Goal: Register for event/course

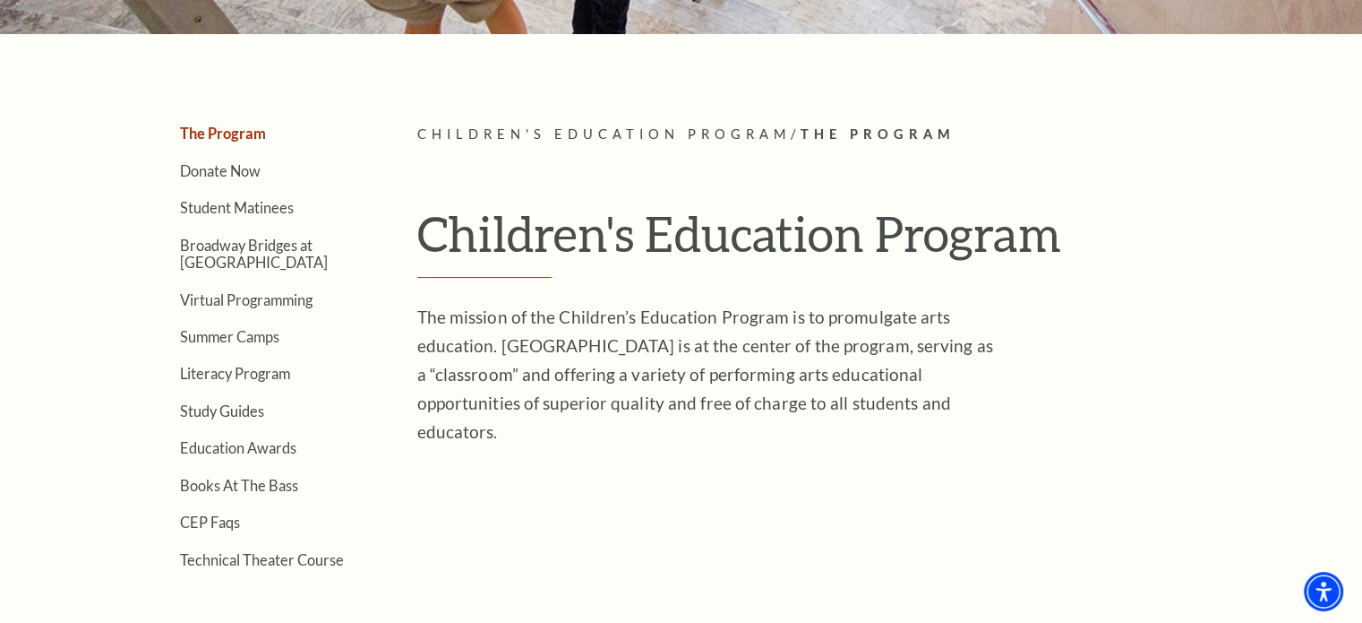
scroll to position [380, 0]
click at [236, 210] on link "Student Matinees" at bounding box center [237, 207] width 114 height 17
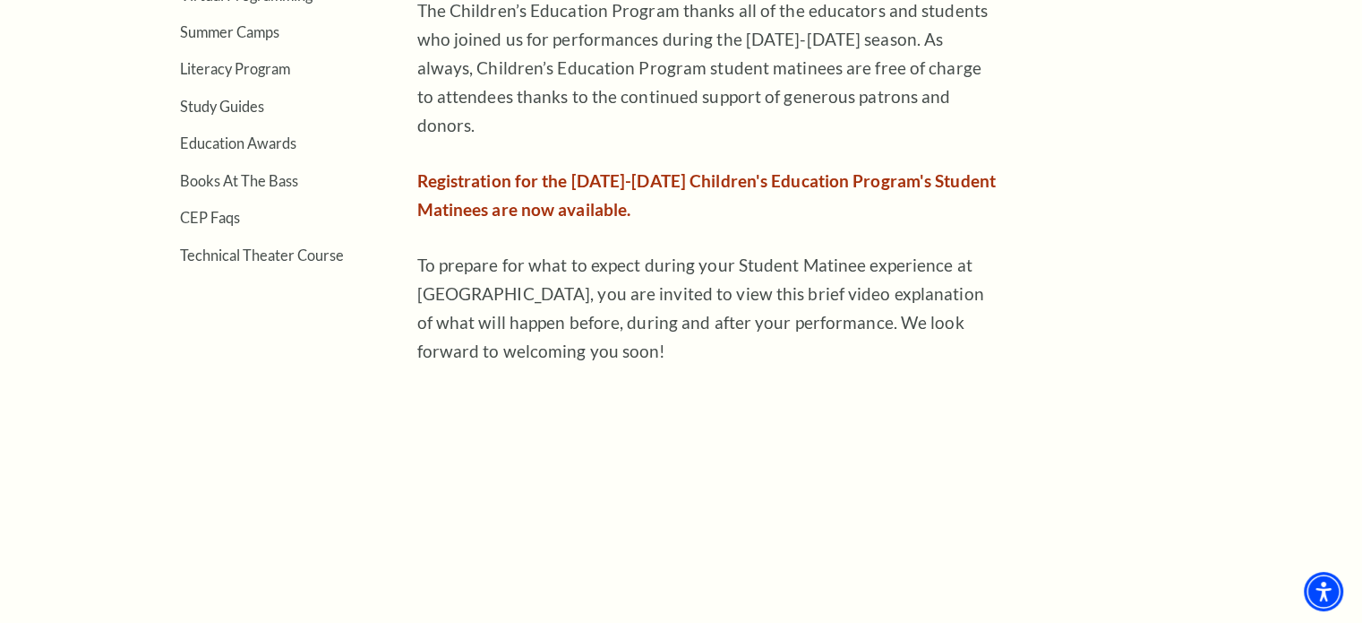
scroll to position [687, 0]
click at [579, 177] on span "Registration for the [DATE]-[DATE] Children's Education Program's Student Matin…" at bounding box center [706, 193] width 579 height 49
click at [447, 169] on span "Registration for the [DATE]-[DATE] Children's Education Program's Student Matin…" at bounding box center [706, 193] width 579 height 49
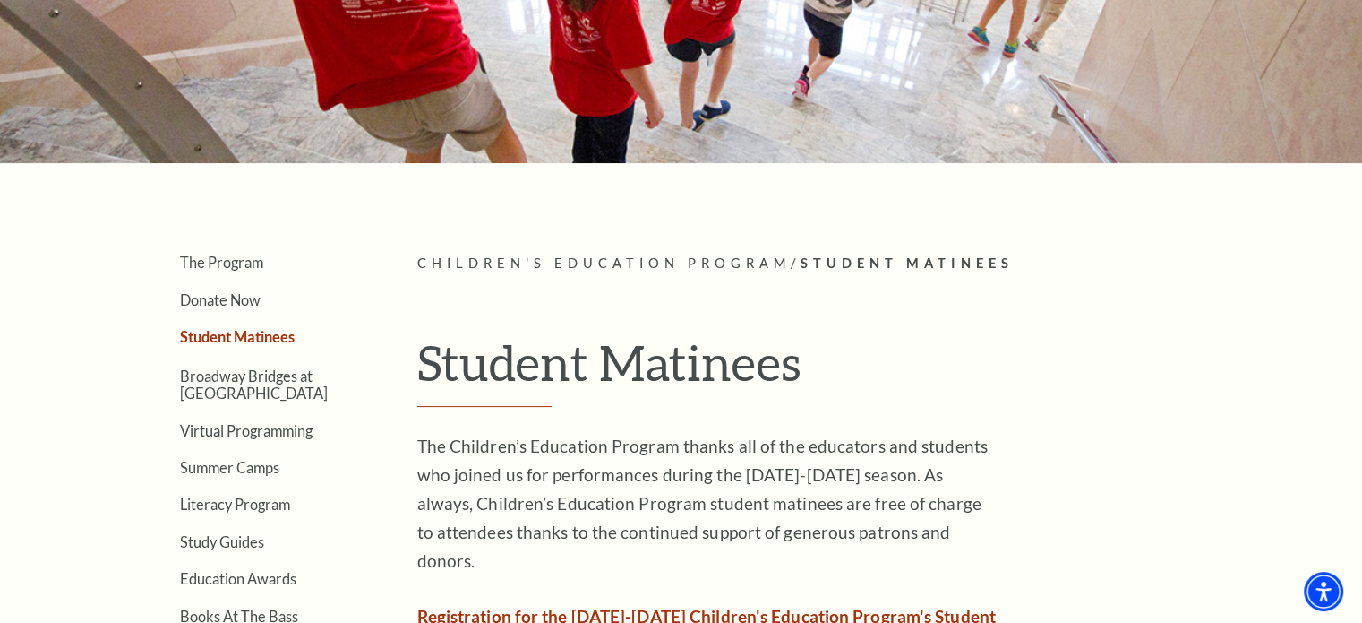
scroll to position [0, 0]
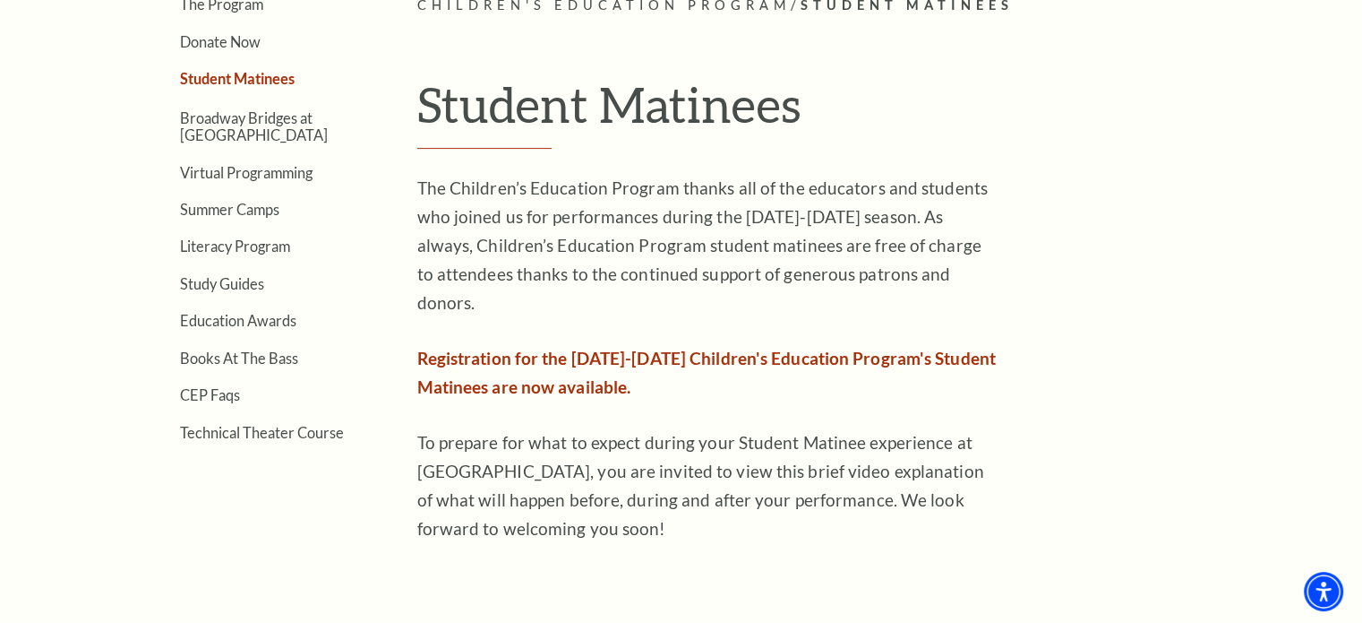
scroll to position [613, 0]
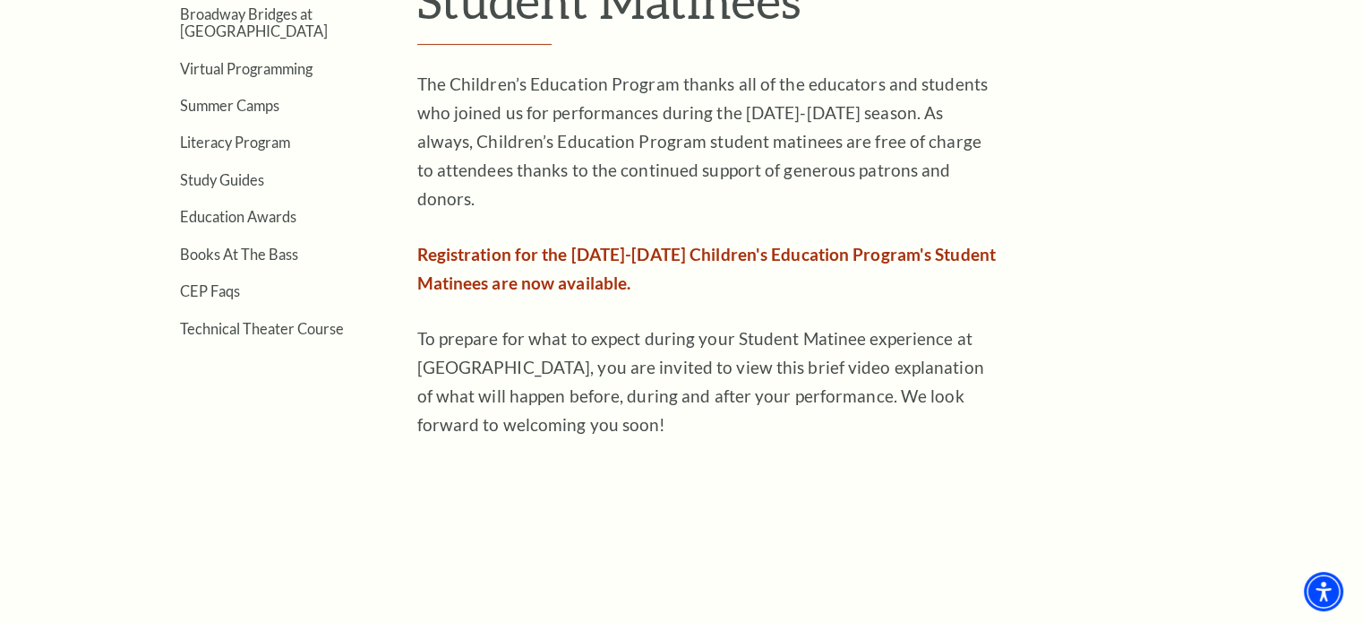
click at [497, 244] on span "Registration for the [DATE]-[DATE] Children's Education Program's Student Matin…" at bounding box center [706, 268] width 579 height 49
click at [494, 244] on span "Registration for the [DATE]-[DATE] Children's Education Program's Student Matin…" at bounding box center [706, 268] width 579 height 49
click at [491, 256] on span "Registration for the [DATE]-[DATE] Children's Education Program's Student Matin…" at bounding box center [706, 268] width 579 height 49
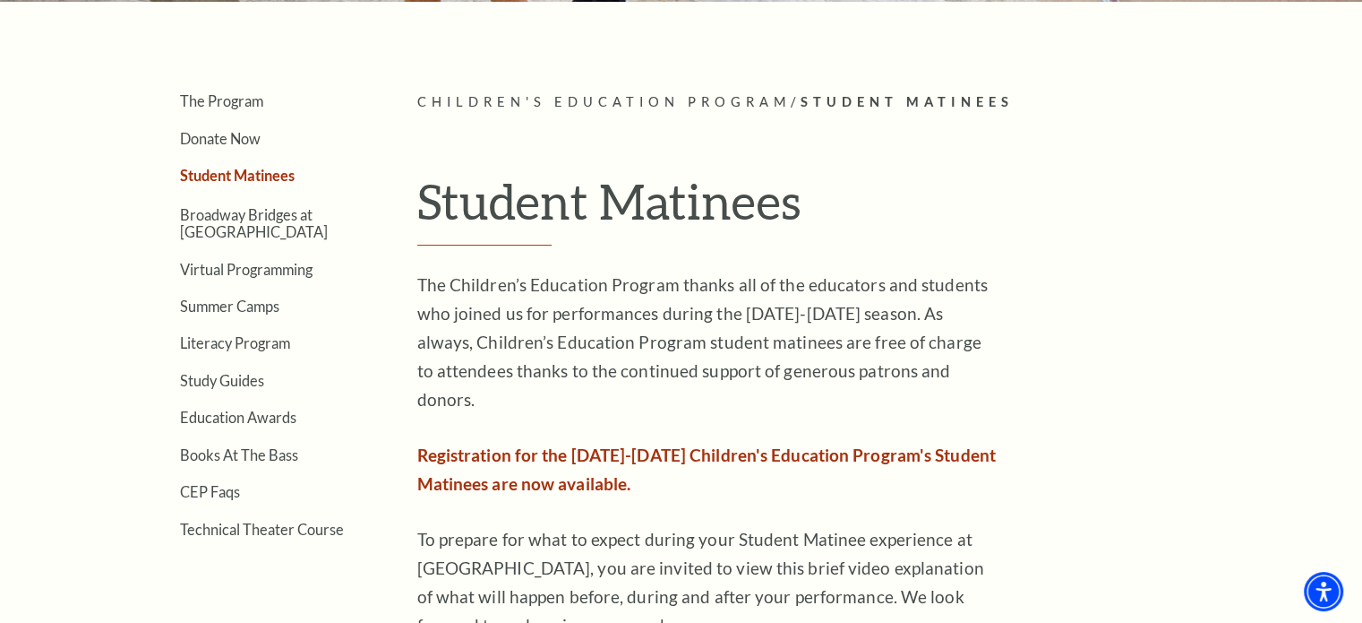
scroll to position [412, 0]
click at [244, 99] on link "The Program" at bounding box center [221, 100] width 83 height 17
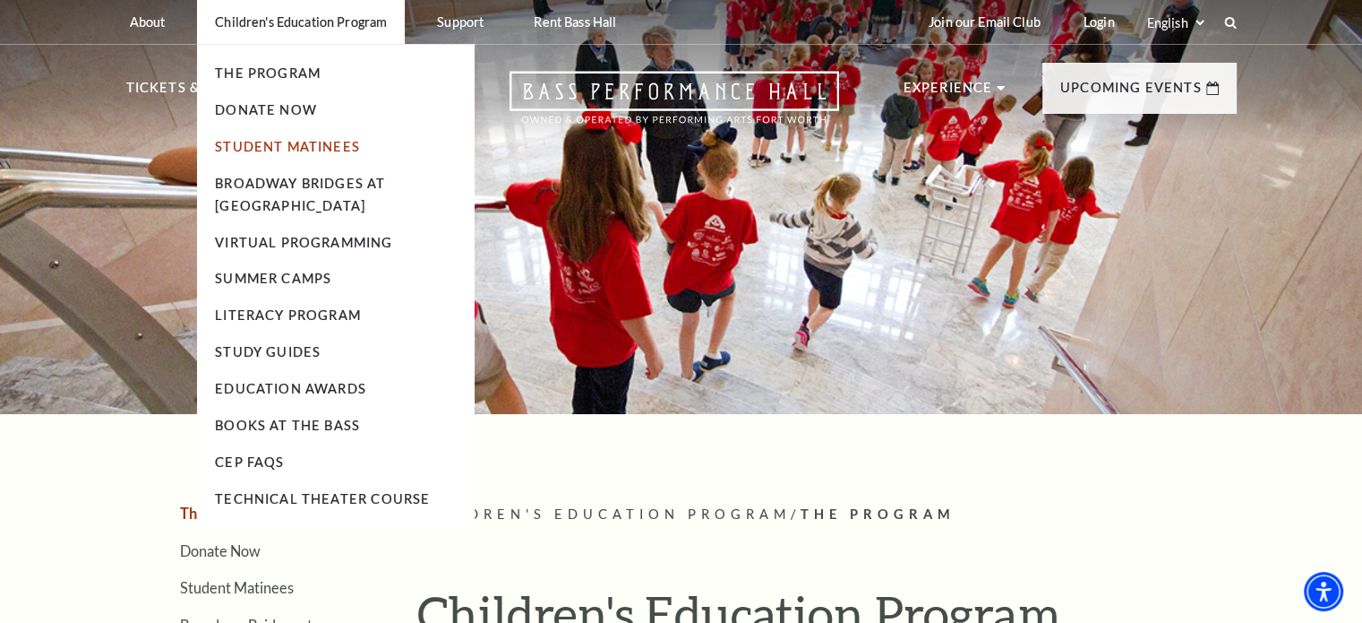
click at [279, 142] on link "Student Matinees" at bounding box center [287, 146] width 145 height 15
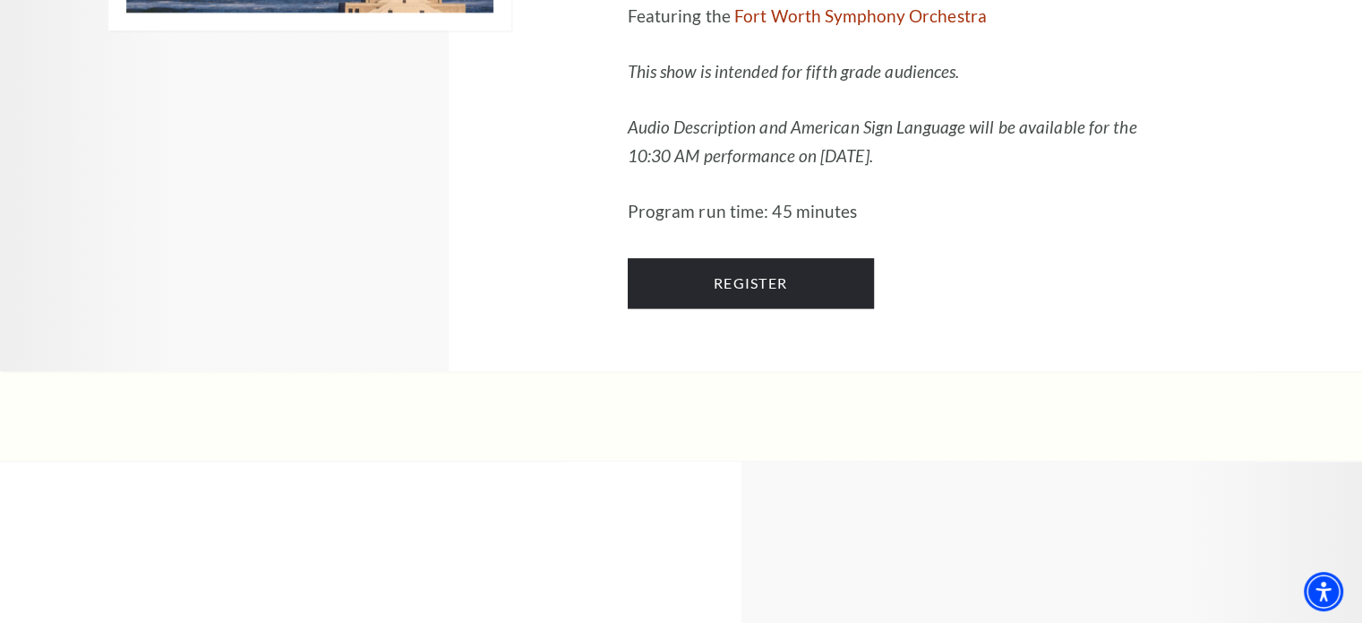
scroll to position [2139, 0]
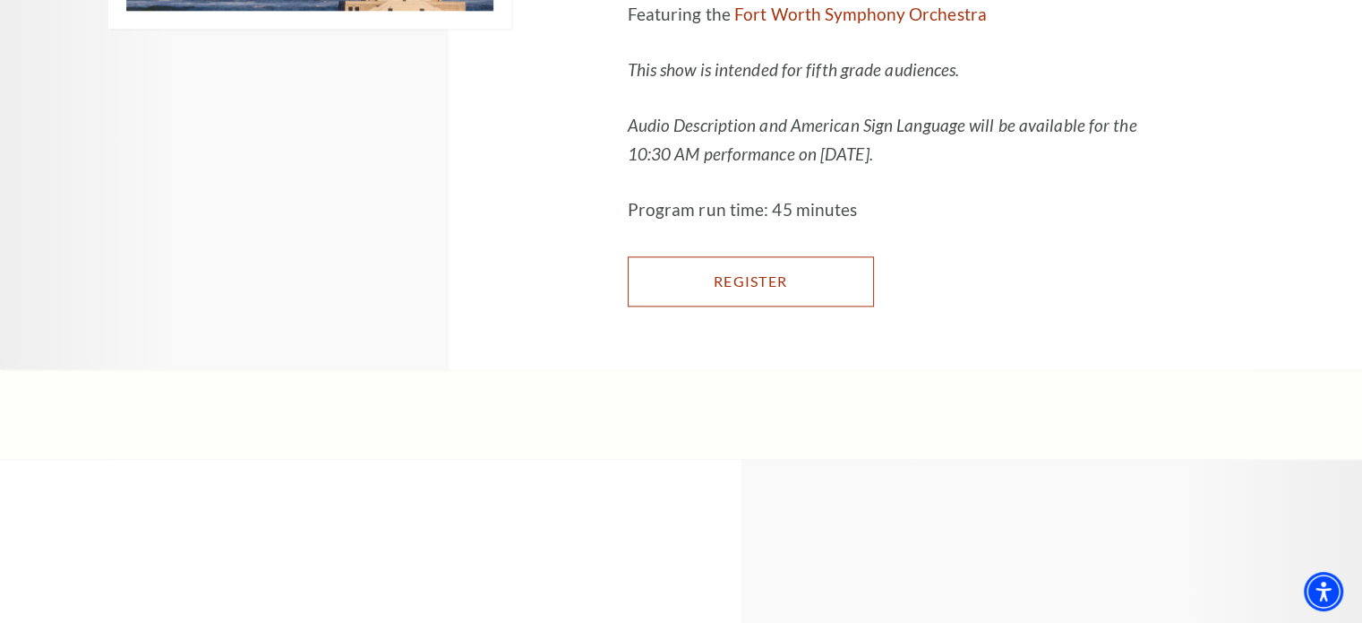
click at [874, 306] on link "Register" at bounding box center [751, 281] width 246 height 50
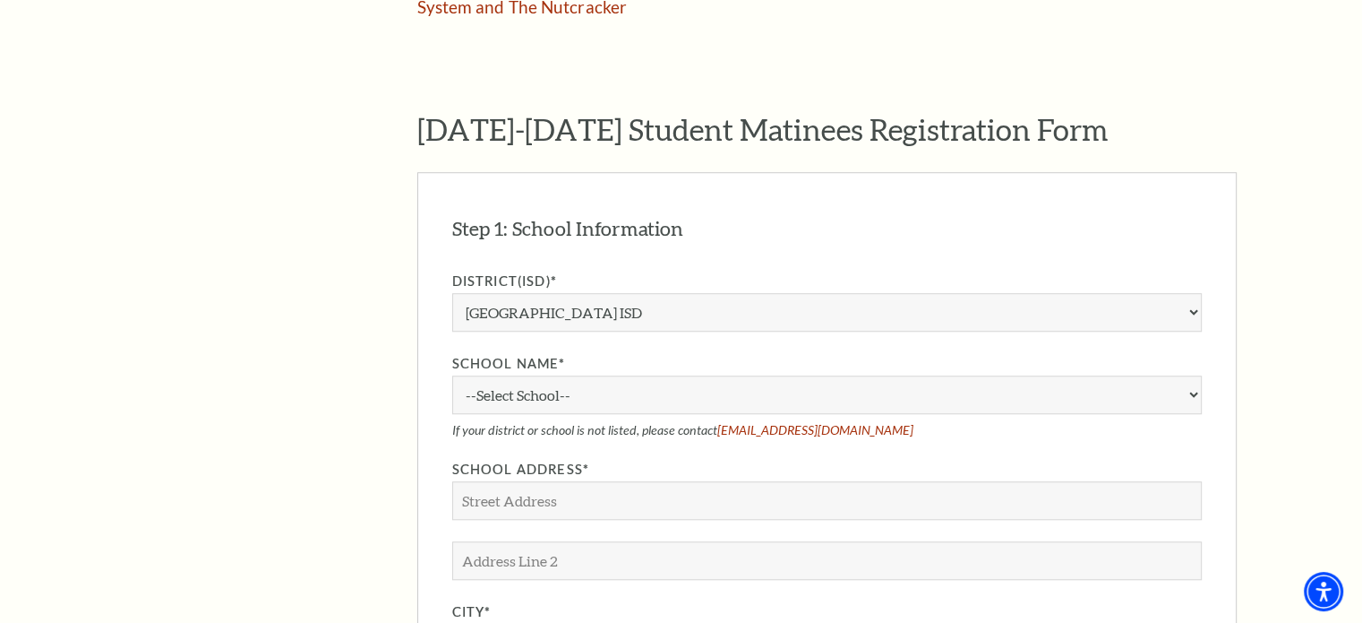
scroll to position [1340, 0]
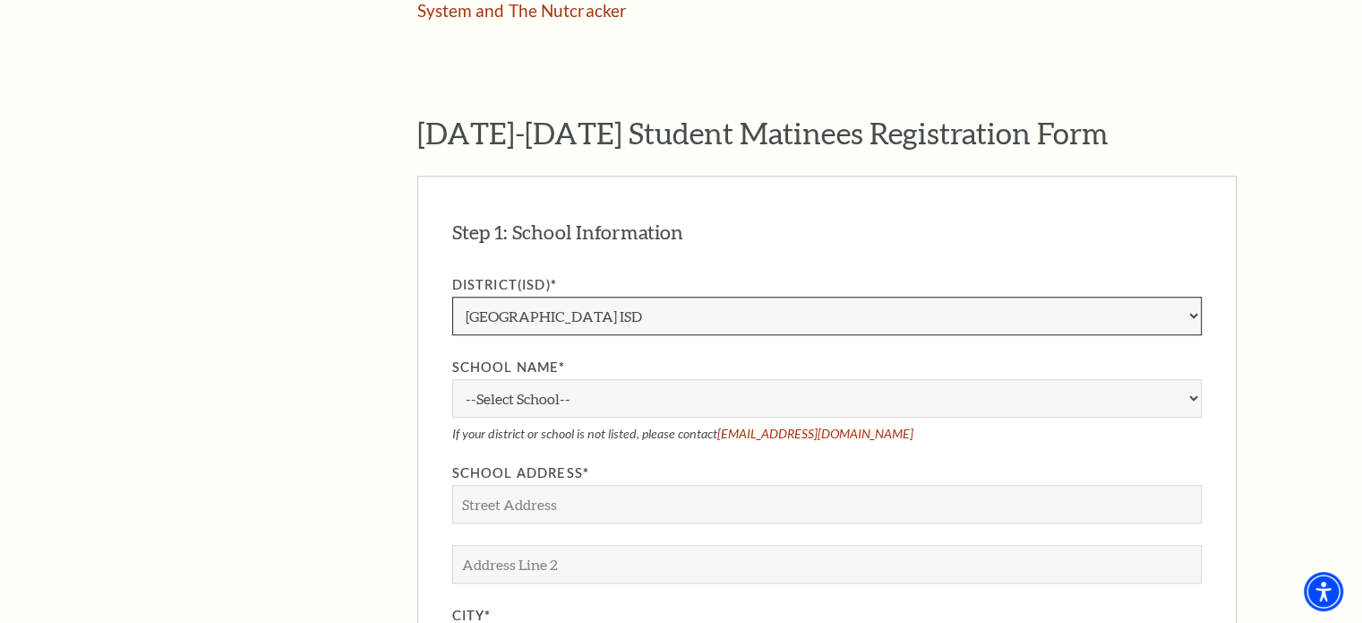
click at [884, 296] on select "Aledo ISD [PERSON_NAME] ISD [PERSON_NAME] ISD Arlington ISD Azle ISD [GEOGRAPHI…" at bounding box center [827, 315] width 750 height 39
select select "[PERSON_NAME] ISD"
click at [452, 296] on select "Aledo ISD [PERSON_NAME] ISD [PERSON_NAME] ISD Arlington ISD Azle ISD [GEOGRAPHI…" at bounding box center [827, 315] width 750 height 39
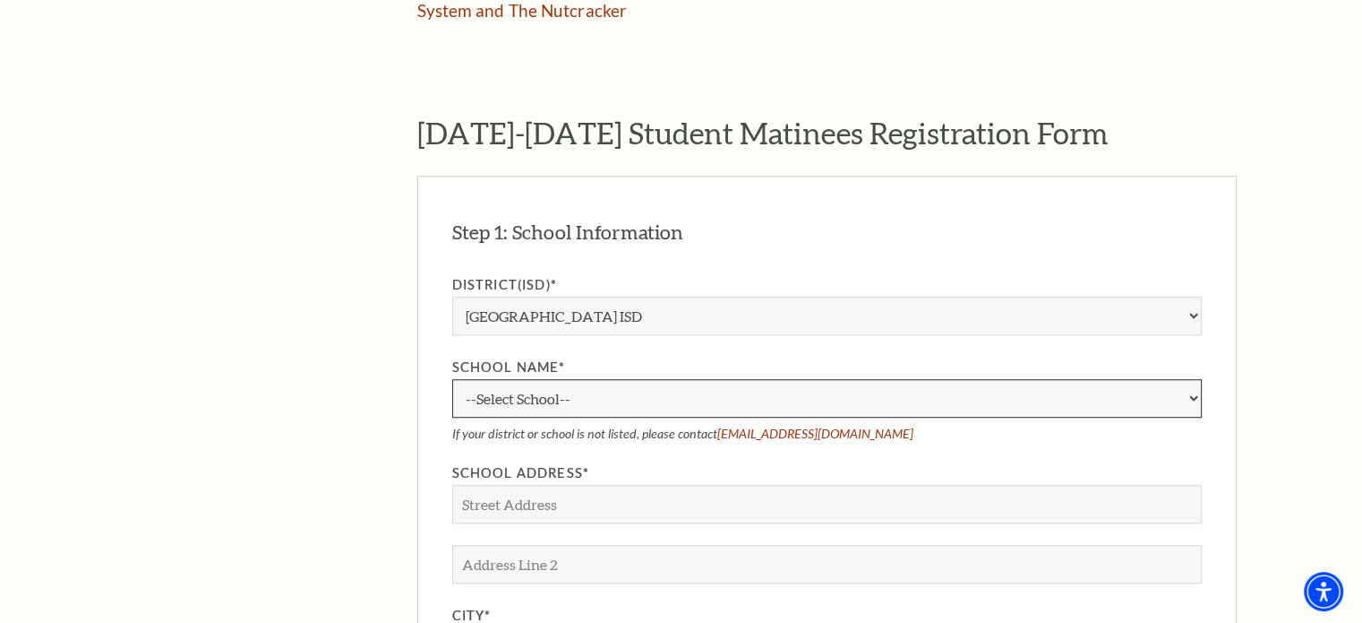
click at [666, 379] on select "--Select School-- Elder Elementary Joshua High School Joshua Ninth Grade Campus" at bounding box center [827, 398] width 750 height 39
click at [755, 211] on div "Step 1: School Information EDIT" at bounding box center [827, 232] width 750 height 43
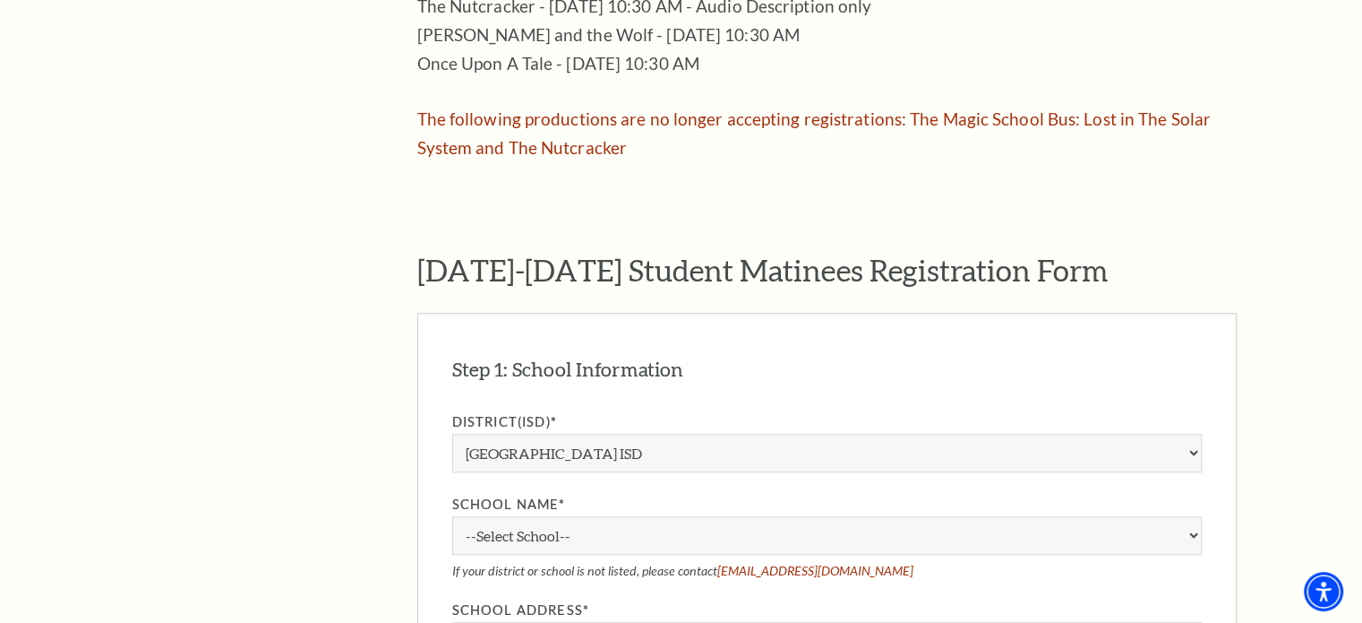
scroll to position [1175, 0]
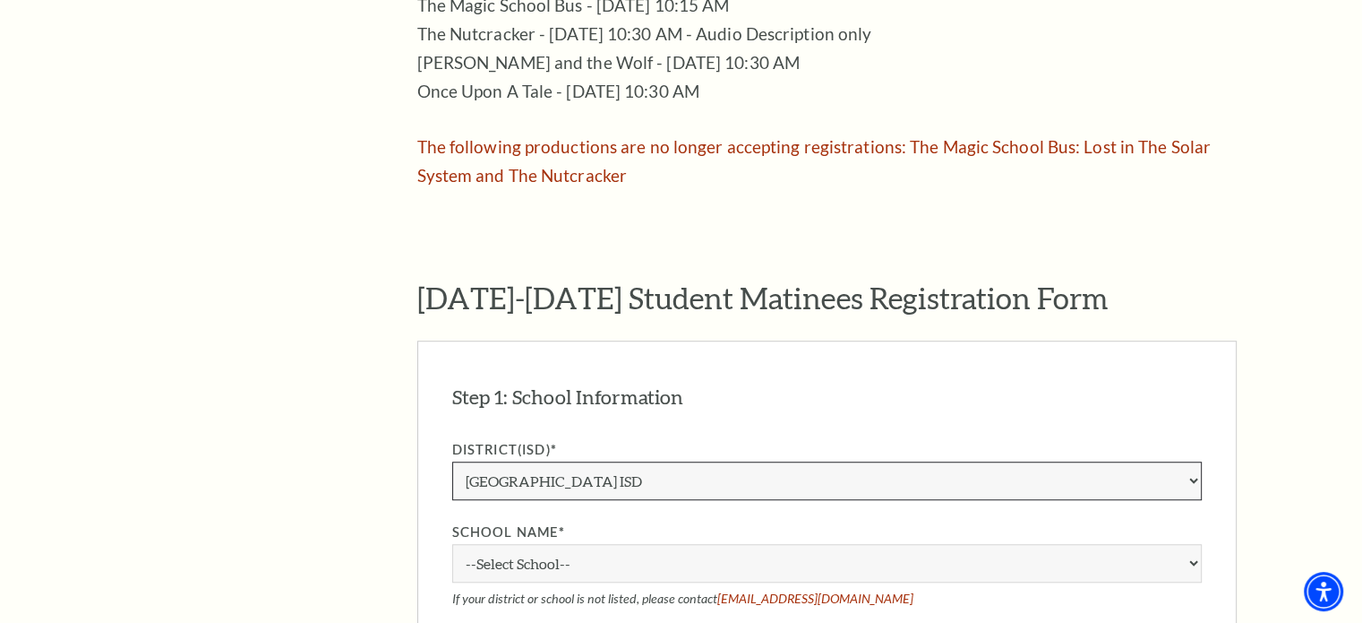
click at [645, 461] on select "Aledo ISD Alvarado ISD Alvord ISD Arlington ISD Azle ISD Bellevue ISD Birdville…" at bounding box center [827, 480] width 750 height 39
click at [363, 360] on div "The Program Donate Now Student Matinees Broadway Bridges at Bass Performance Ha…" at bounding box center [681, 532] width 1111 height 2409
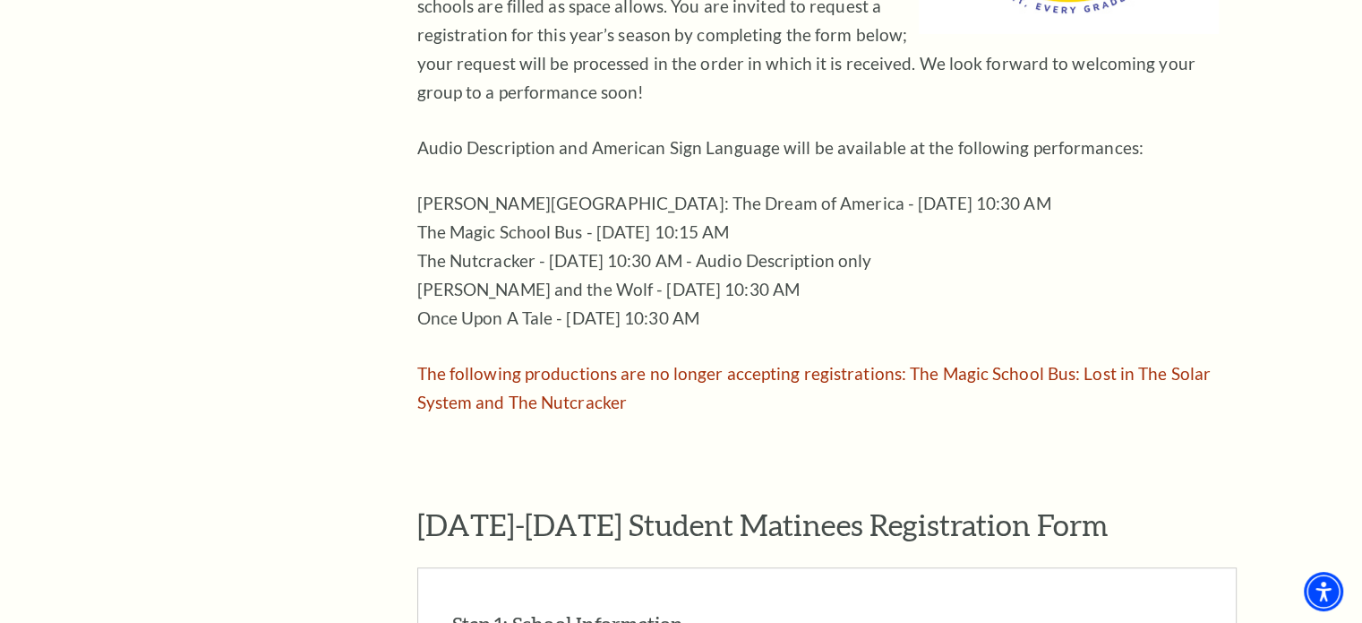
scroll to position [917, 0]
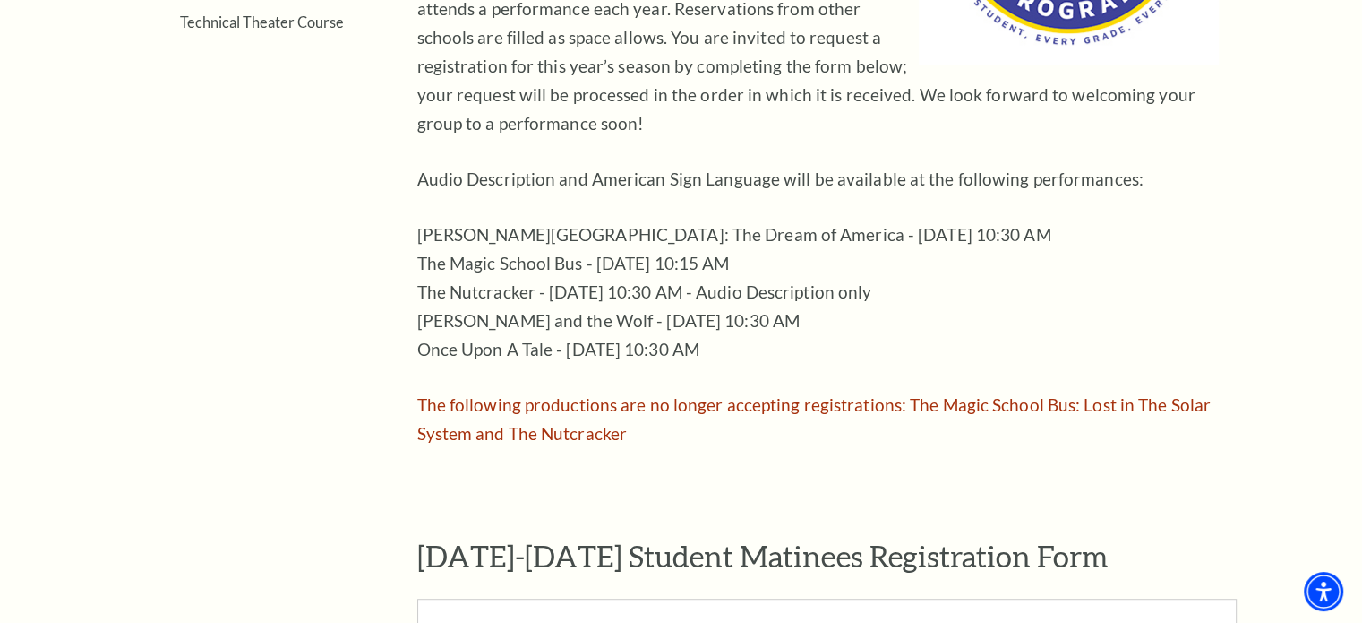
drag, startPoint x: 417, startPoint y: 201, endPoint x: 743, endPoint y: 310, distance: 343.9
click at [743, 310] on p "Ellis Island: The Dream of America - September 12 at 10:30 AM The Magic School …" at bounding box center [818, 291] width 802 height 143
copy p "Ellis Island: The Dream of America - September 12 at 10:30 AM The Magic School …"
click at [846, 314] on p "Ellis Island: The Dream of America - September 12 at 10:30 AM The Magic School …" at bounding box center [818, 291] width 802 height 143
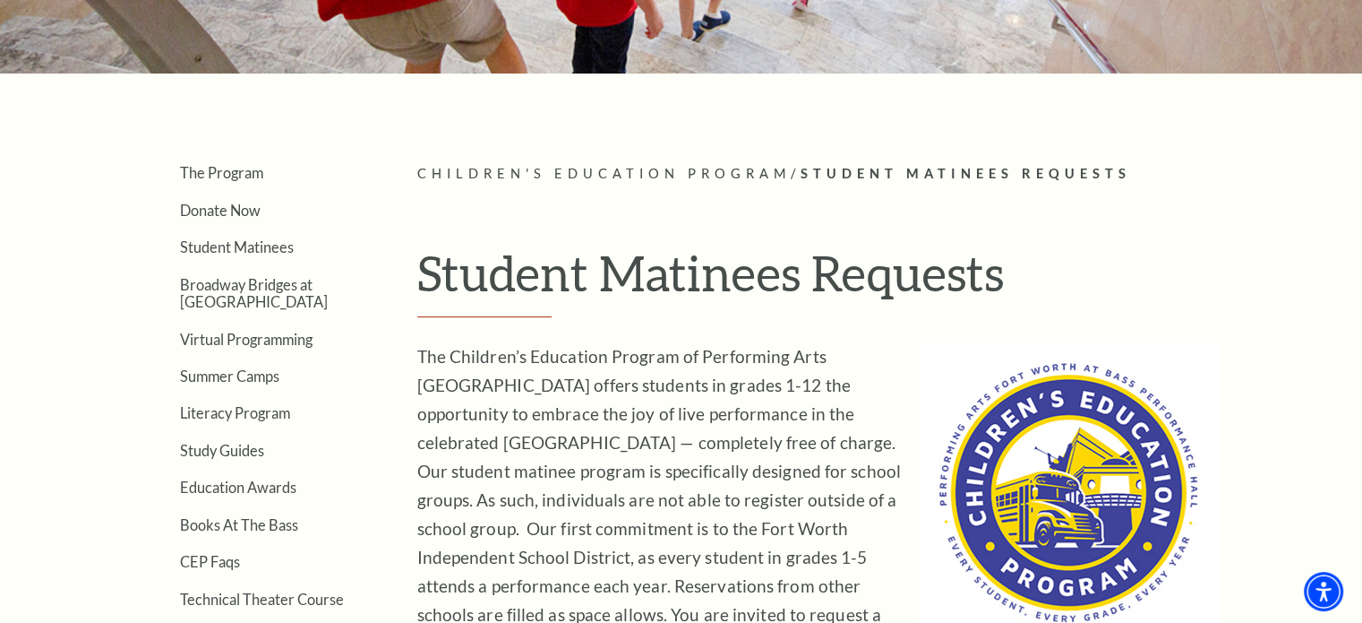
scroll to position [0, 0]
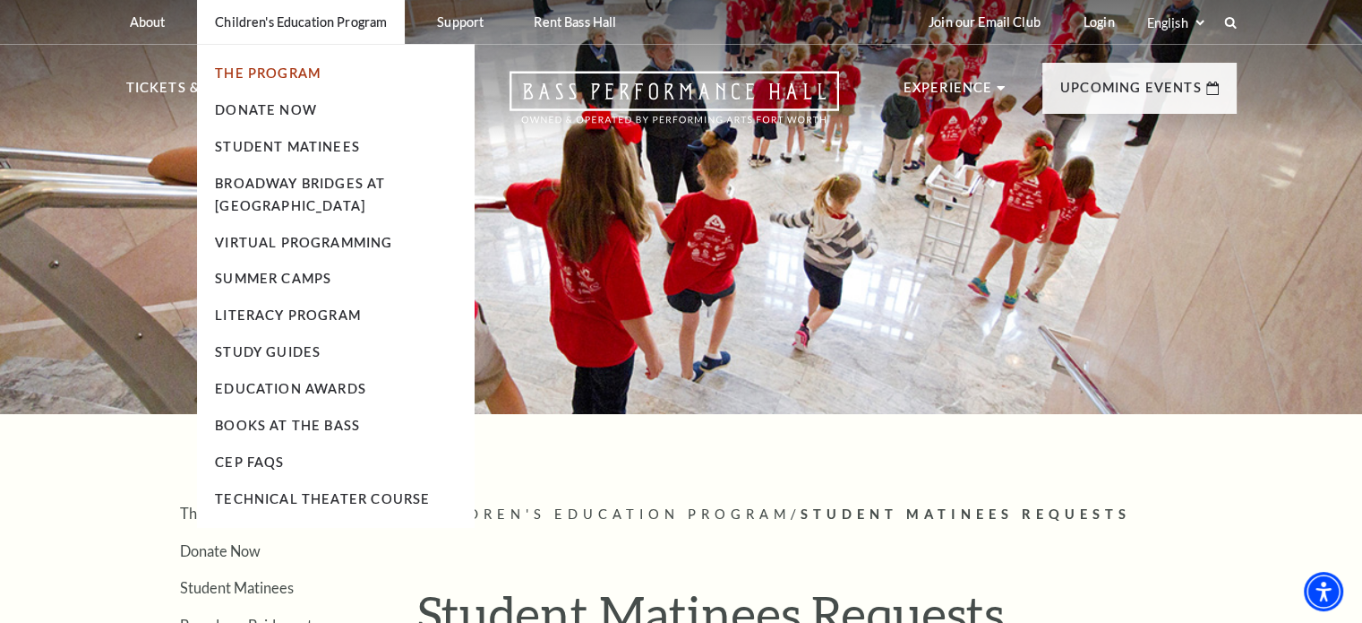
click at [308, 70] on link "The Program" at bounding box center [268, 72] width 106 height 15
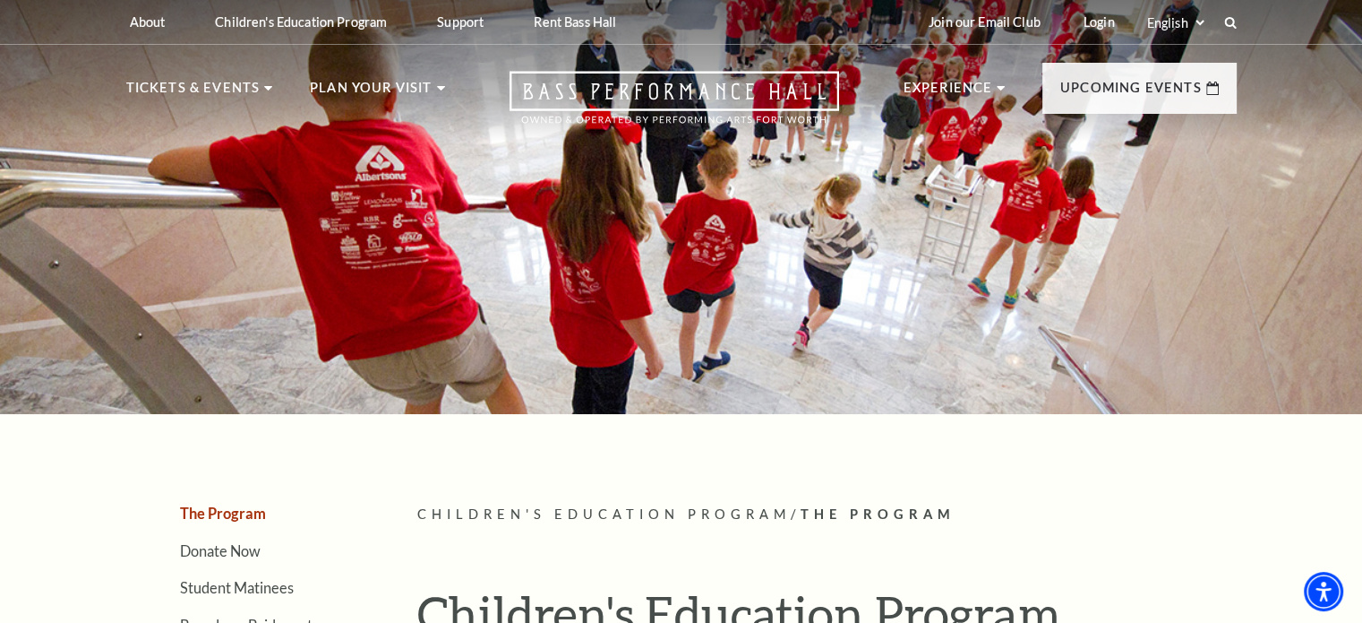
scroll to position [312, 0]
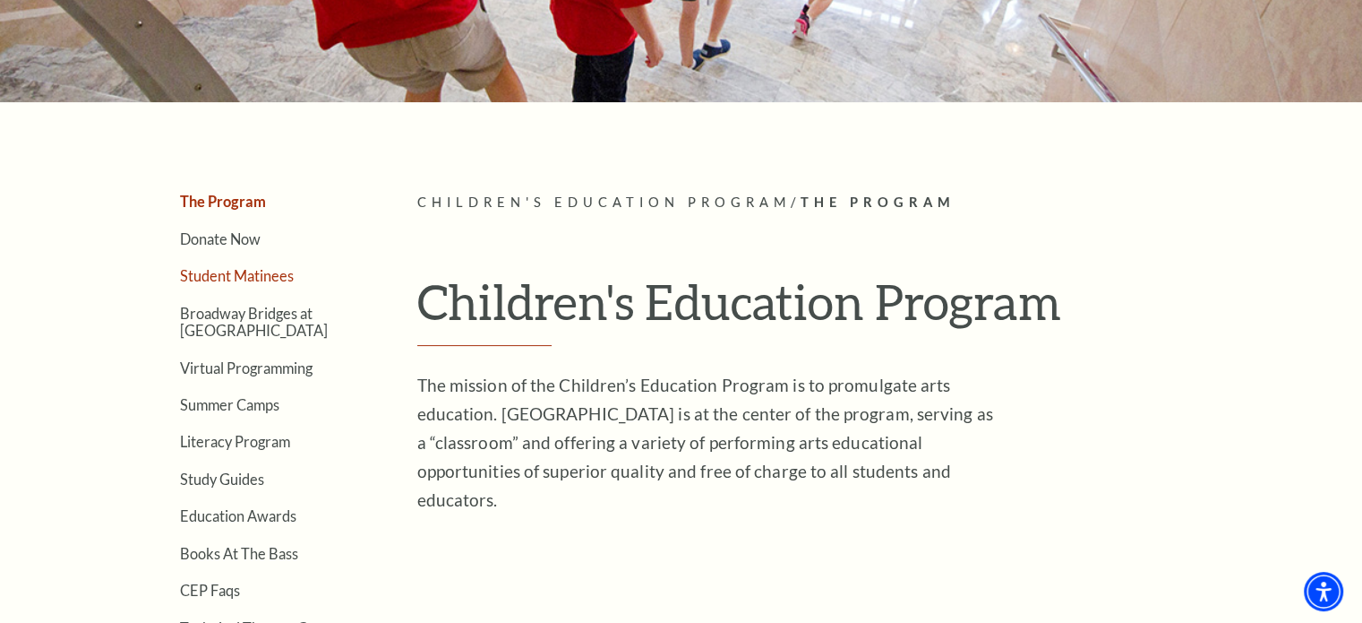
click at [258, 271] on link "Student Matinees" at bounding box center [237, 275] width 114 height 17
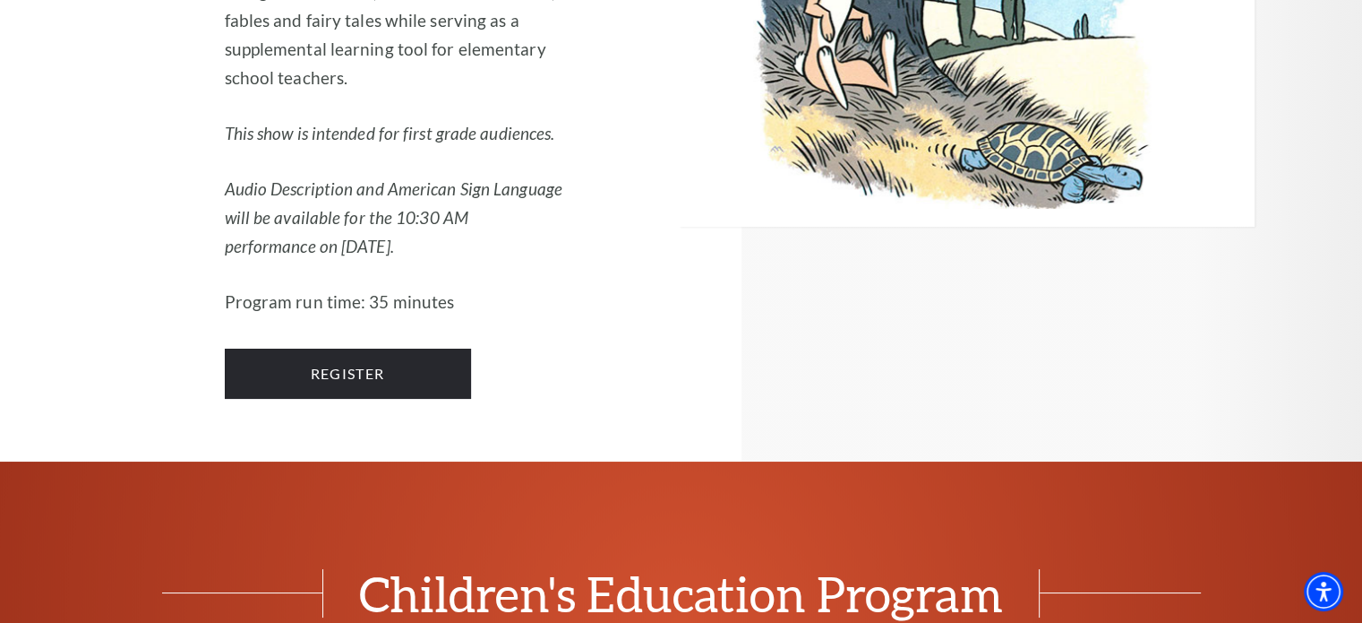
scroll to position [6738, 0]
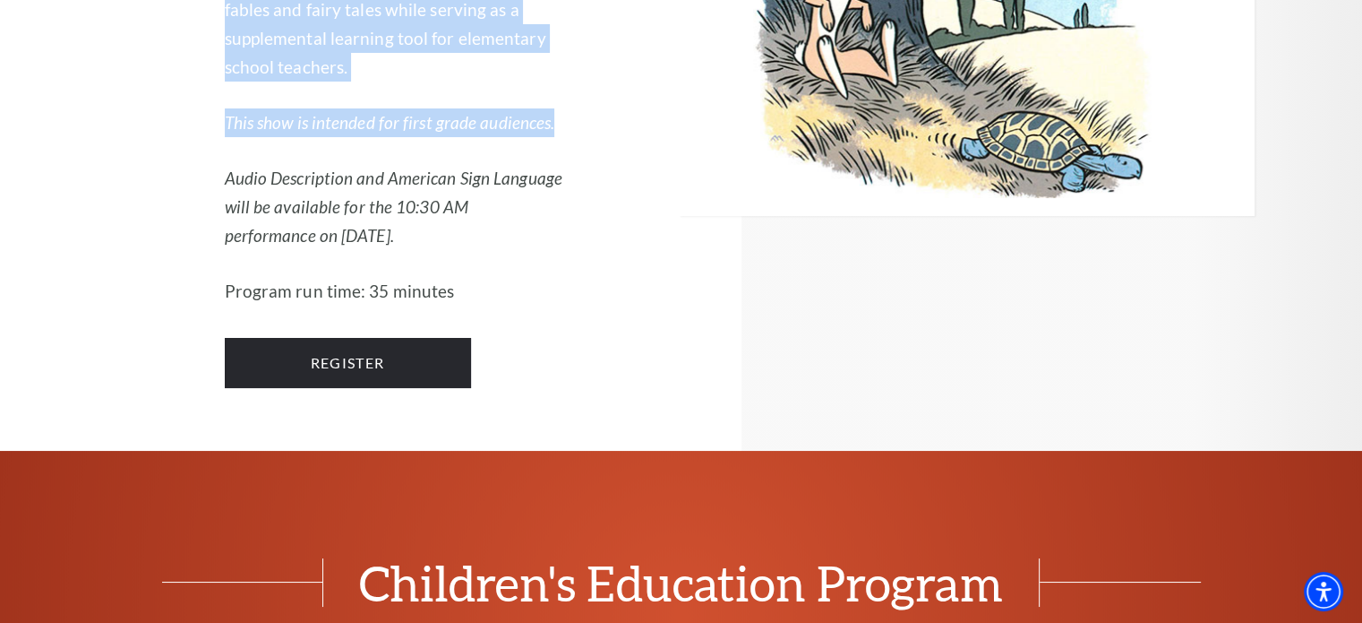
drag, startPoint x: 224, startPoint y: 162, endPoint x: 562, endPoint y: 343, distance: 383.1
copy div "Once Upon a Tale , a bilingual program for first grade students, shares classic…"
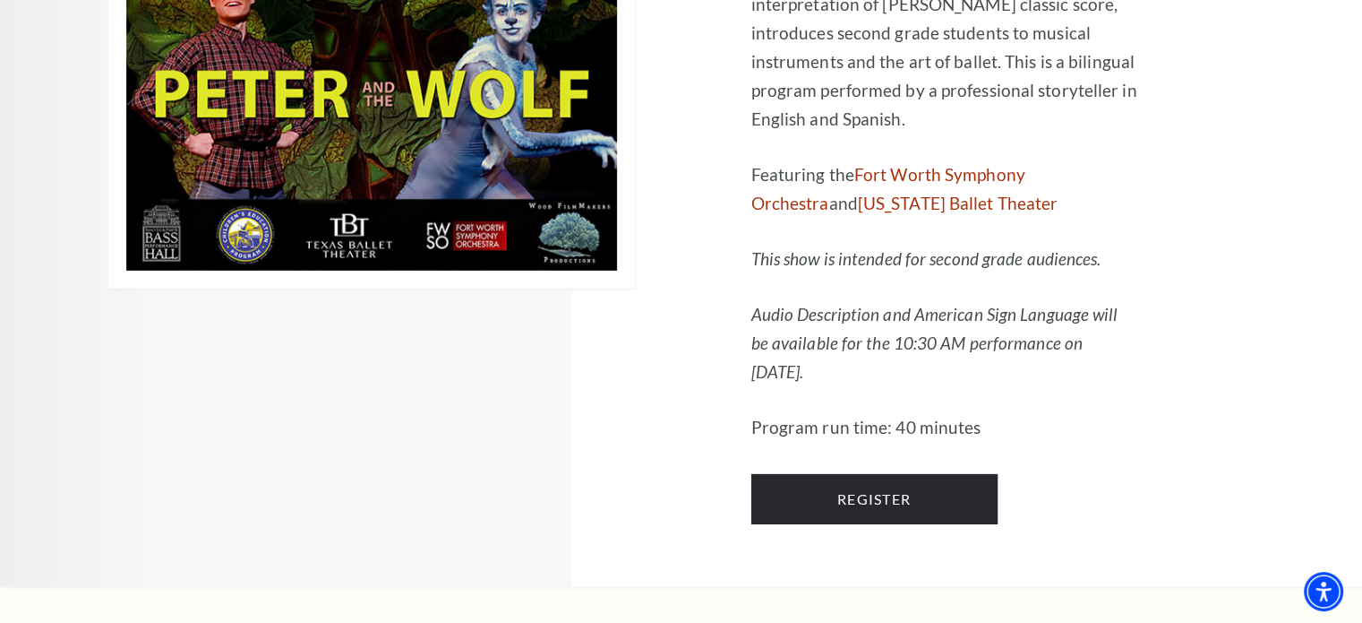
scroll to position [5638, 0]
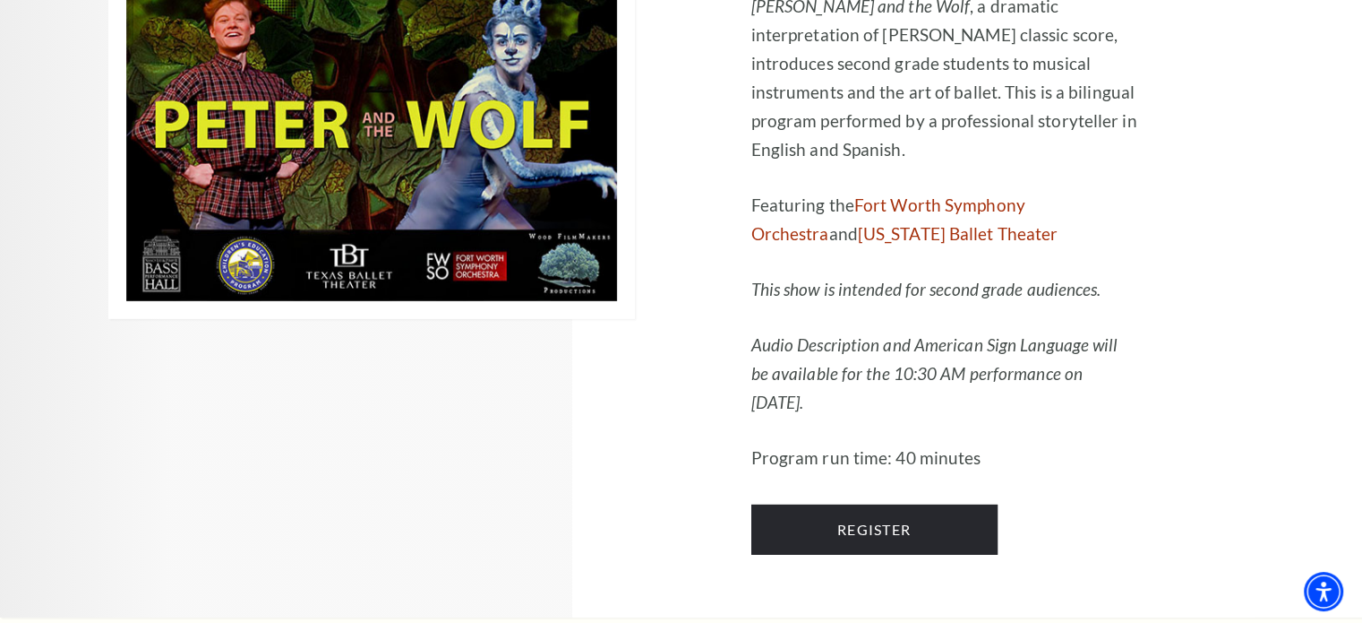
drag, startPoint x: 778, startPoint y: 219, endPoint x: 889, endPoint y: 404, distance: 215.4
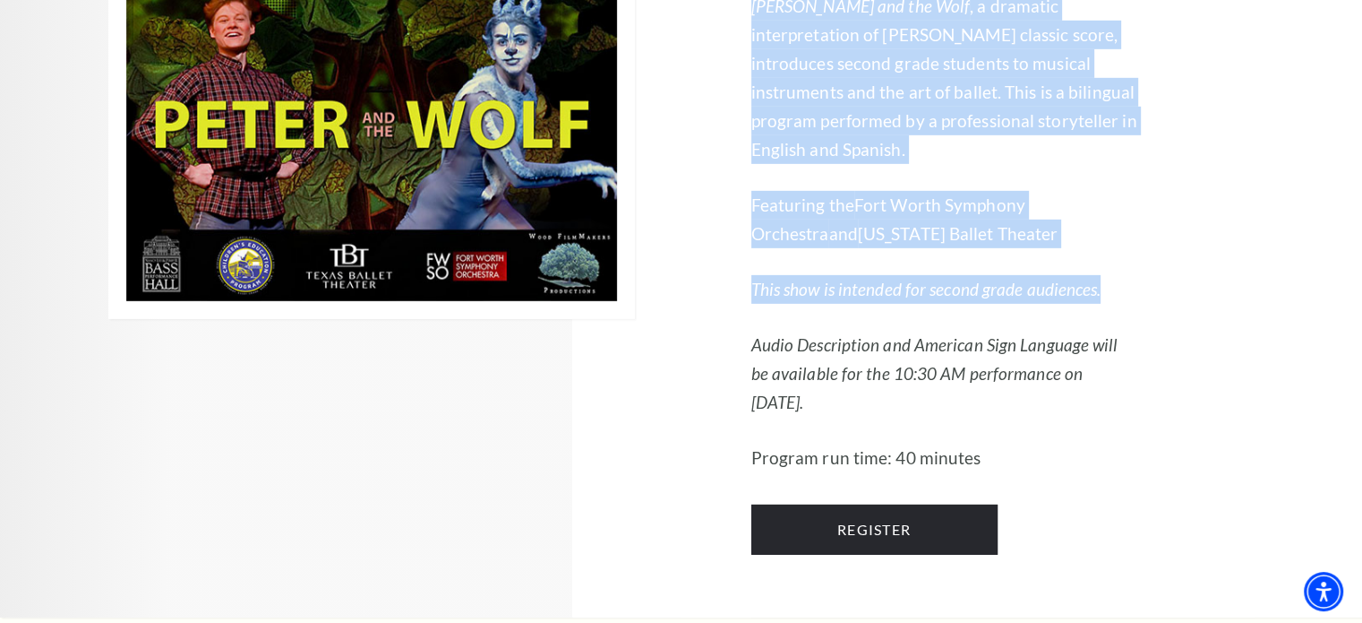
drag, startPoint x: 785, startPoint y: 219, endPoint x: 1127, endPoint y: 512, distance: 450.4
copy div "[PERSON_NAME] and the Wolf , a dramatic interpretation of [PERSON_NAME] classic…"
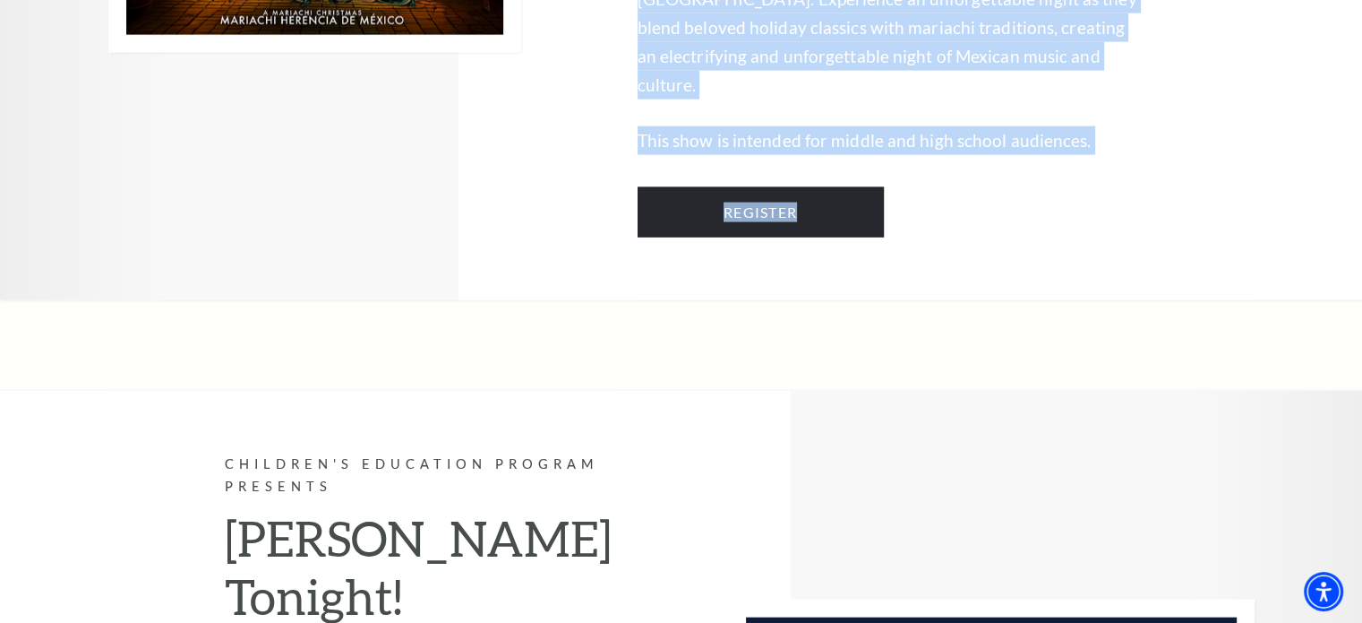
scroll to position [4200, 0]
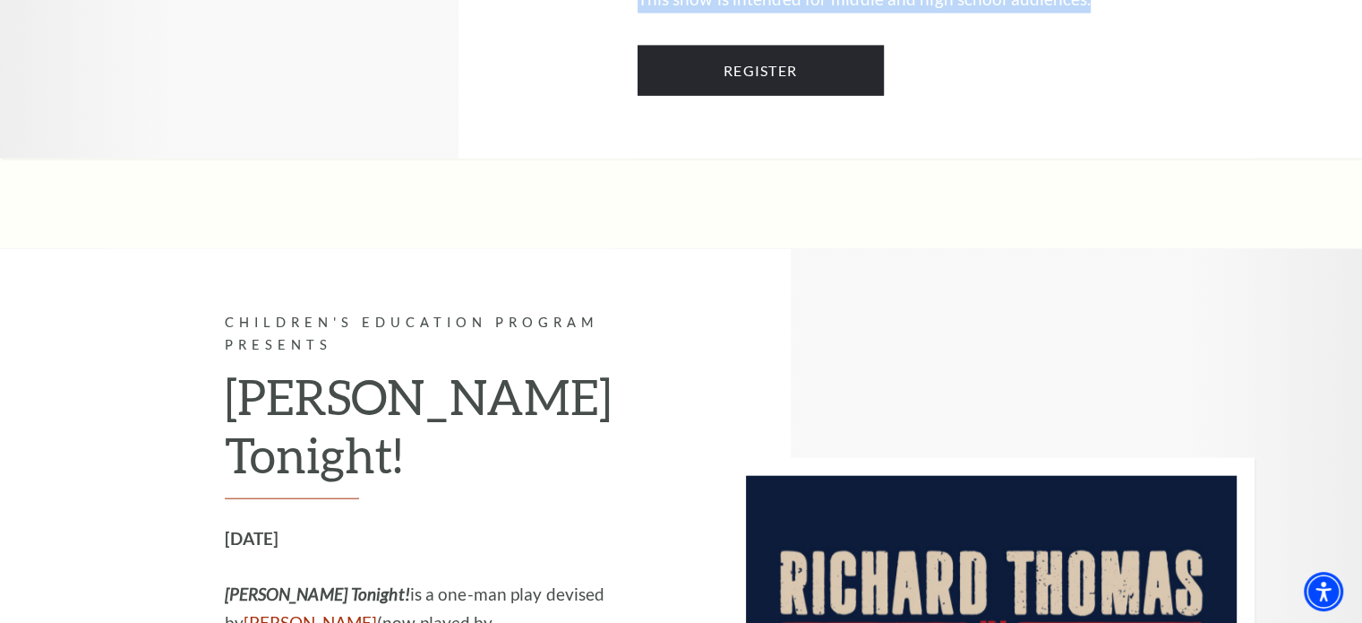
drag, startPoint x: 802, startPoint y: 257, endPoint x: 1038, endPoint y: 221, distance: 239.2
copy div "Celebrate the holidays with the heartwarming sounds of Mariachi Herencia de [GE…"
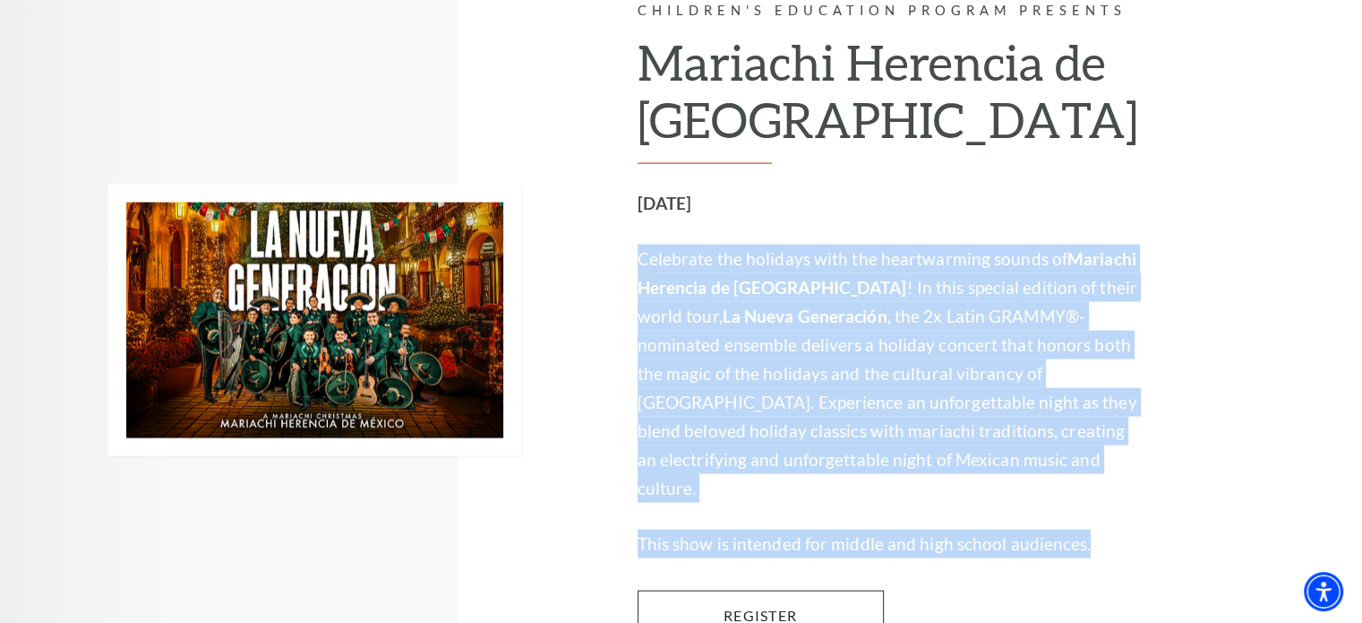
scroll to position [3655, 0]
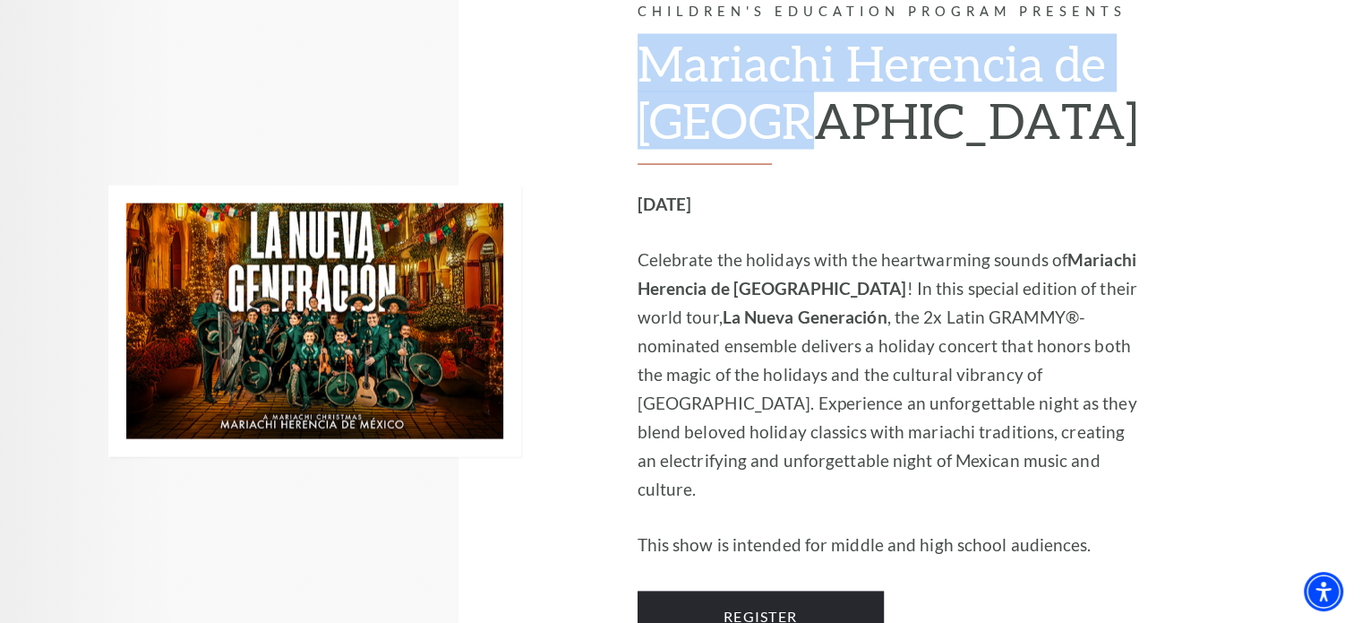
drag, startPoint x: 803, startPoint y: 103, endPoint x: 954, endPoint y: 211, distance: 185.5
copy h2 "Mariachi Herencia de [GEOGRAPHIC_DATA]"
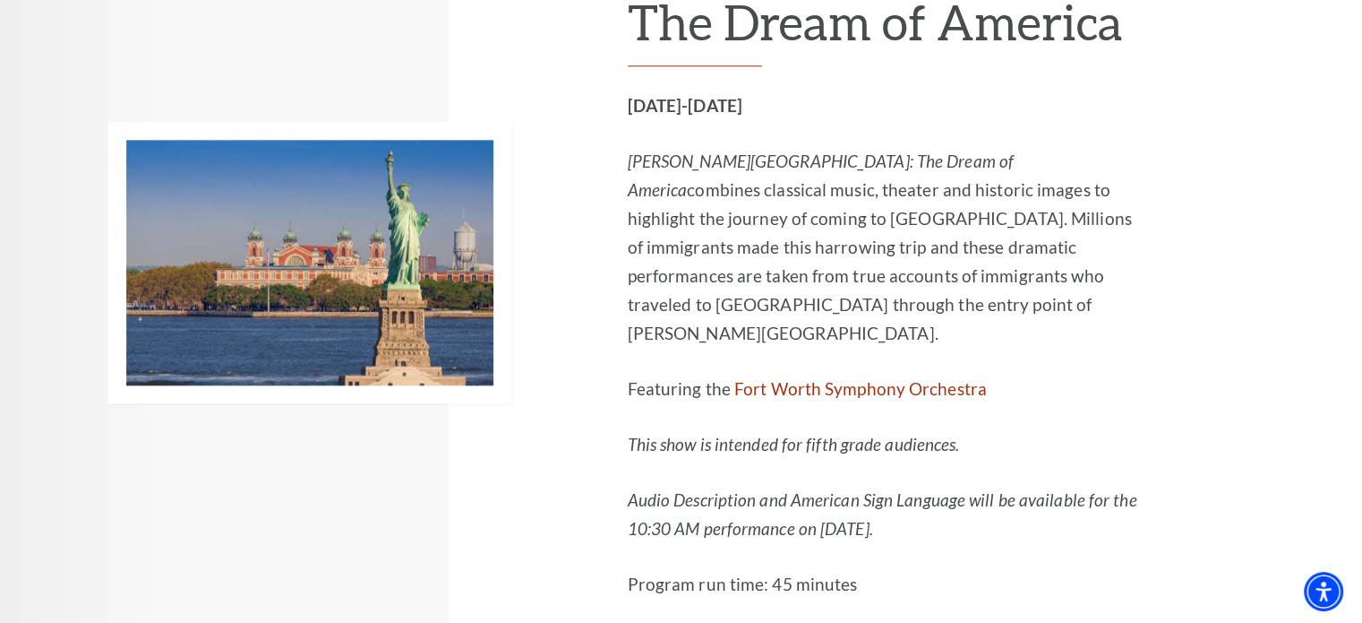
scroll to position [1764, 0]
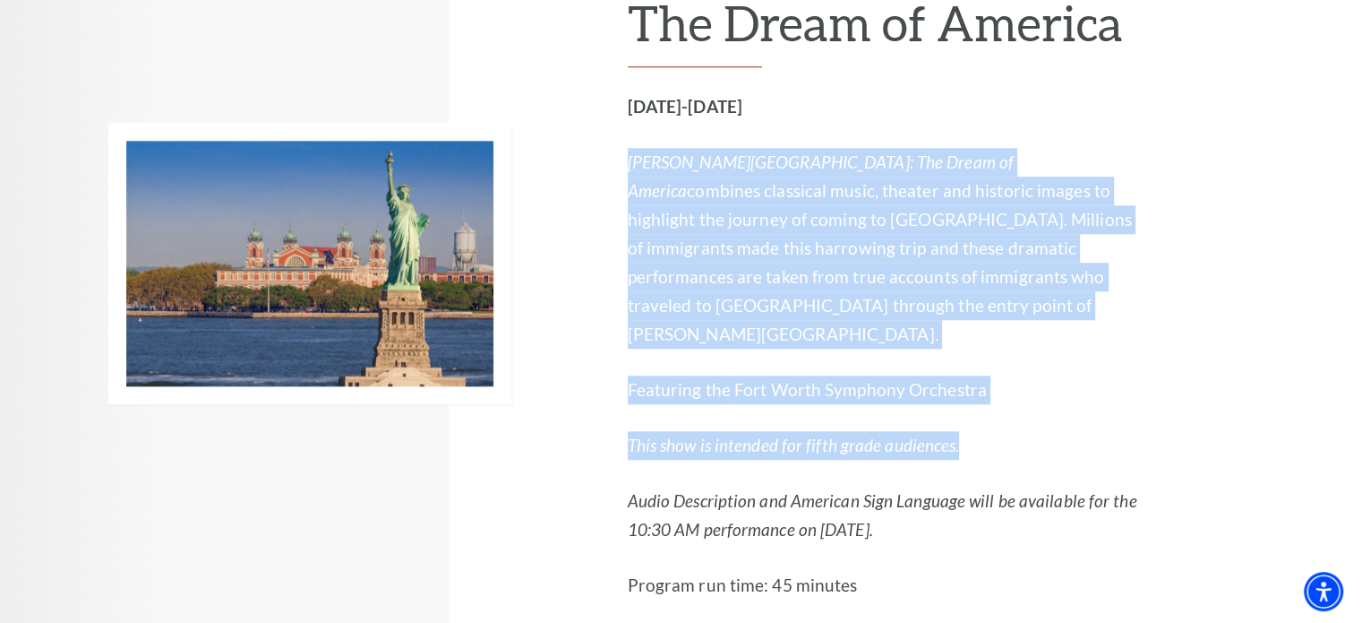
drag, startPoint x: 775, startPoint y: 151, endPoint x: 1121, endPoint y: 461, distance: 465.0
click at [1121, 461] on div "[DATE]-[DATE] [PERSON_NAME][GEOGRAPHIC_DATA]: The Dream of America combines cla…" at bounding box center [883, 345] width 511 height 507
copy div "[PERSON_NAME][GEOGRAPHIC_DATA]: The Dream of America combines classical music, …"
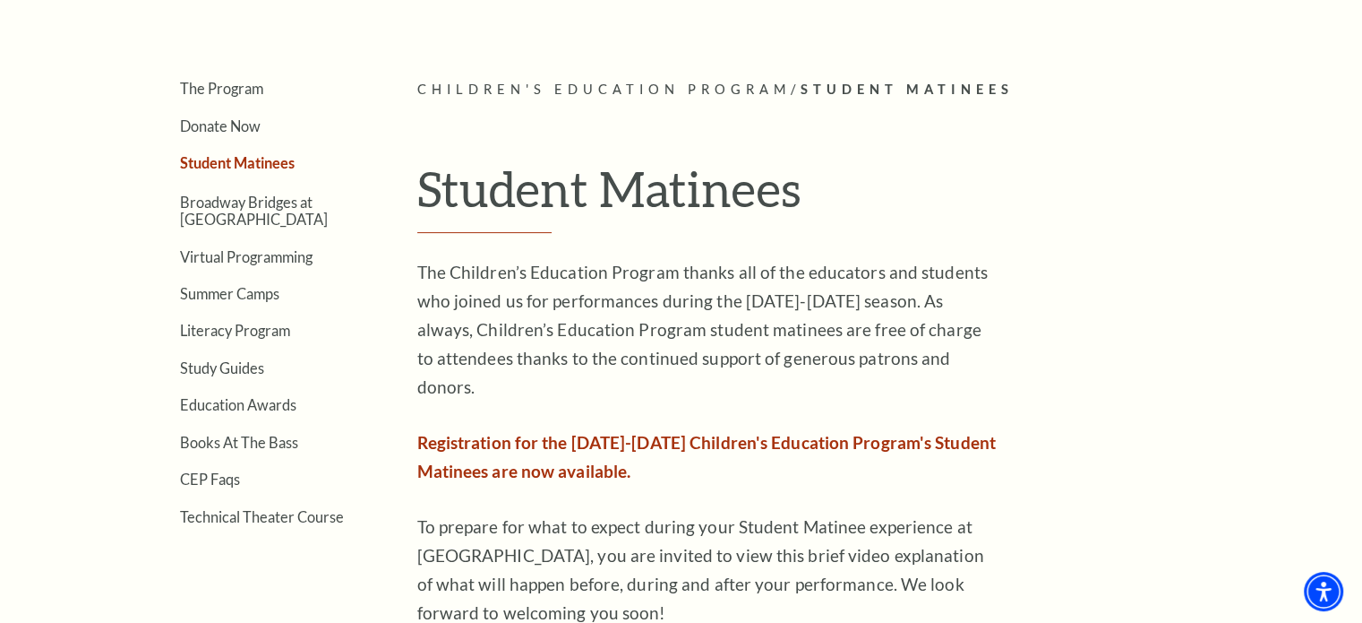
scroll to position [410, 0]
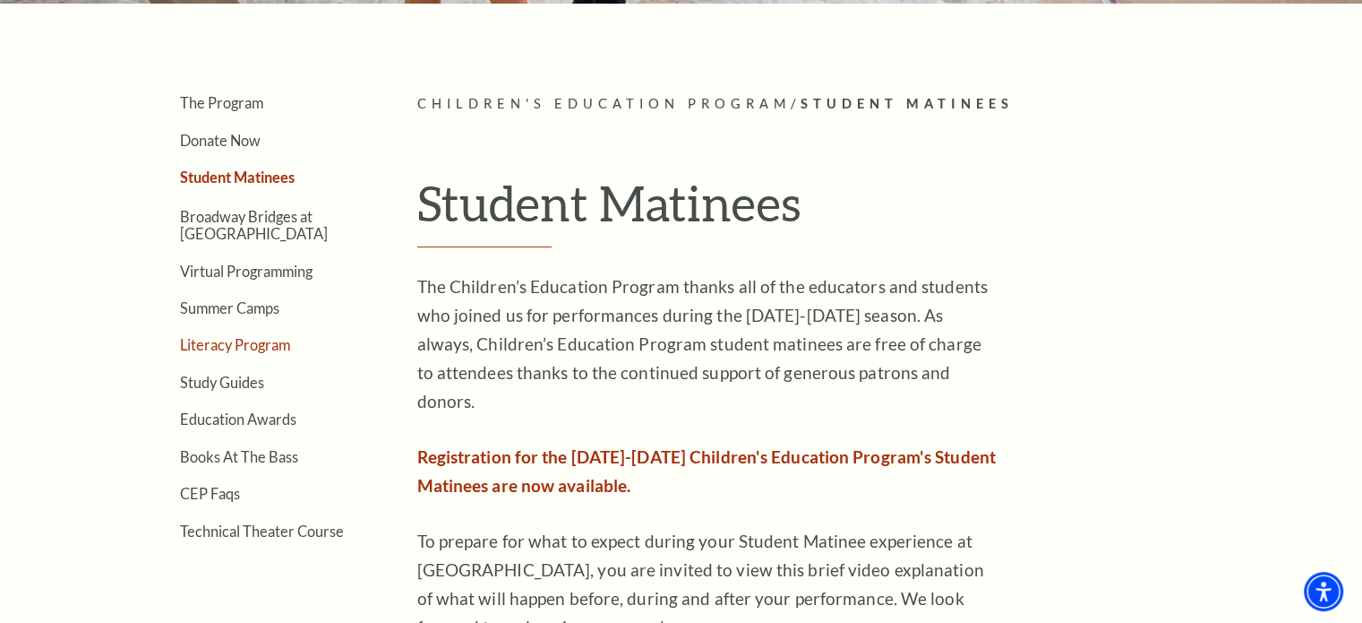
click at [242, 343] on link "Literacy Program" at bounding box center [235, 344] width 110 height 17
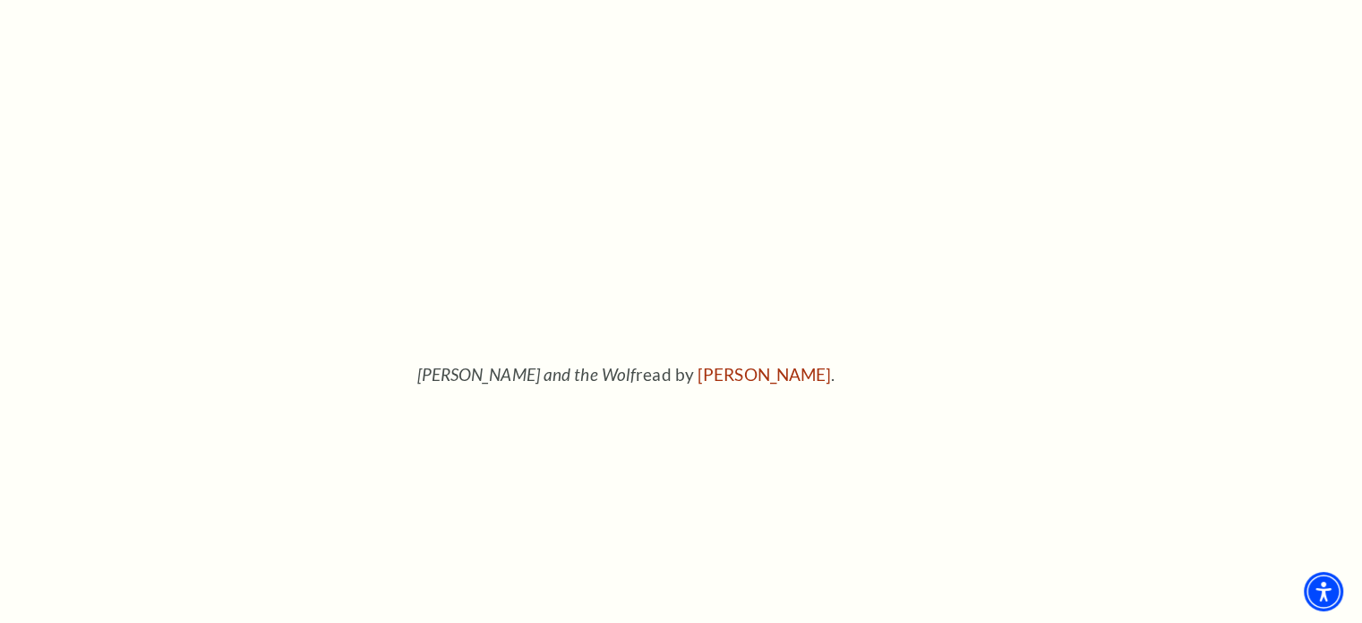
scroll to position [1310, 0]
